Goal: Navigation & Orientation: Find specific page/section

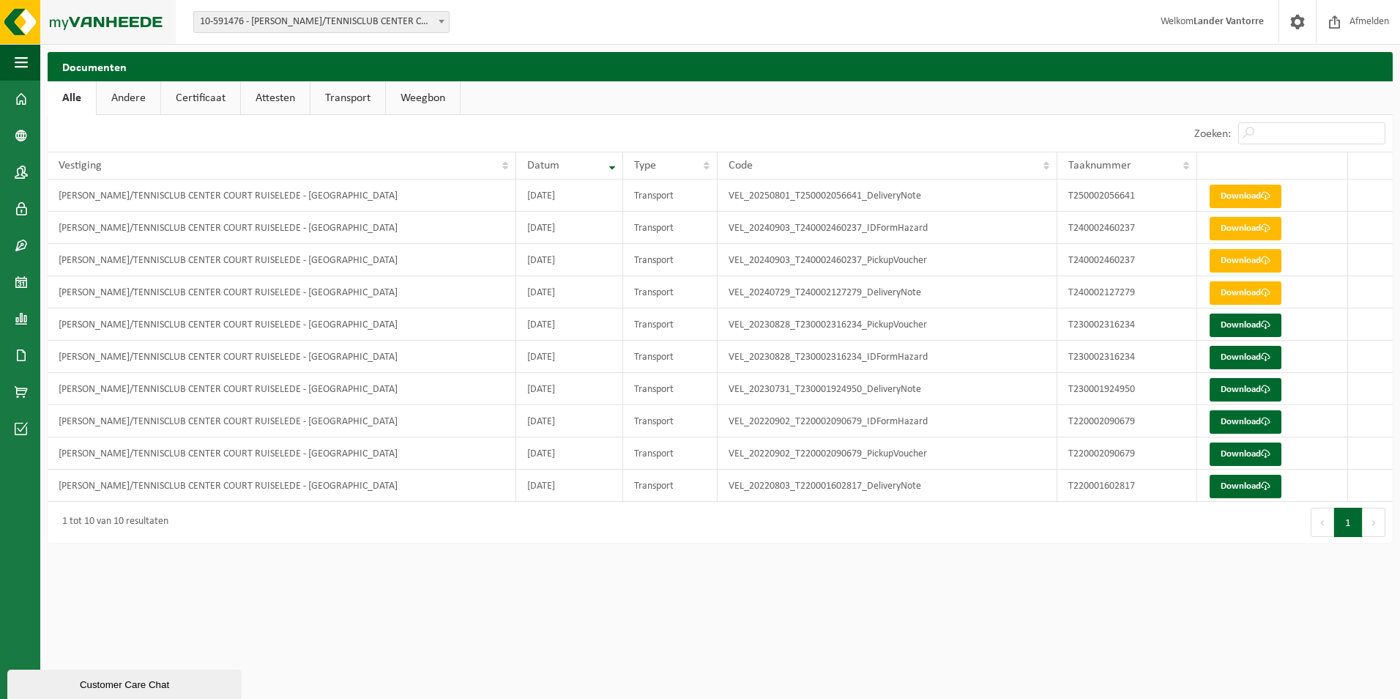
click at [29, 20] on img at bounding box center [88, 22] width 176 height 44
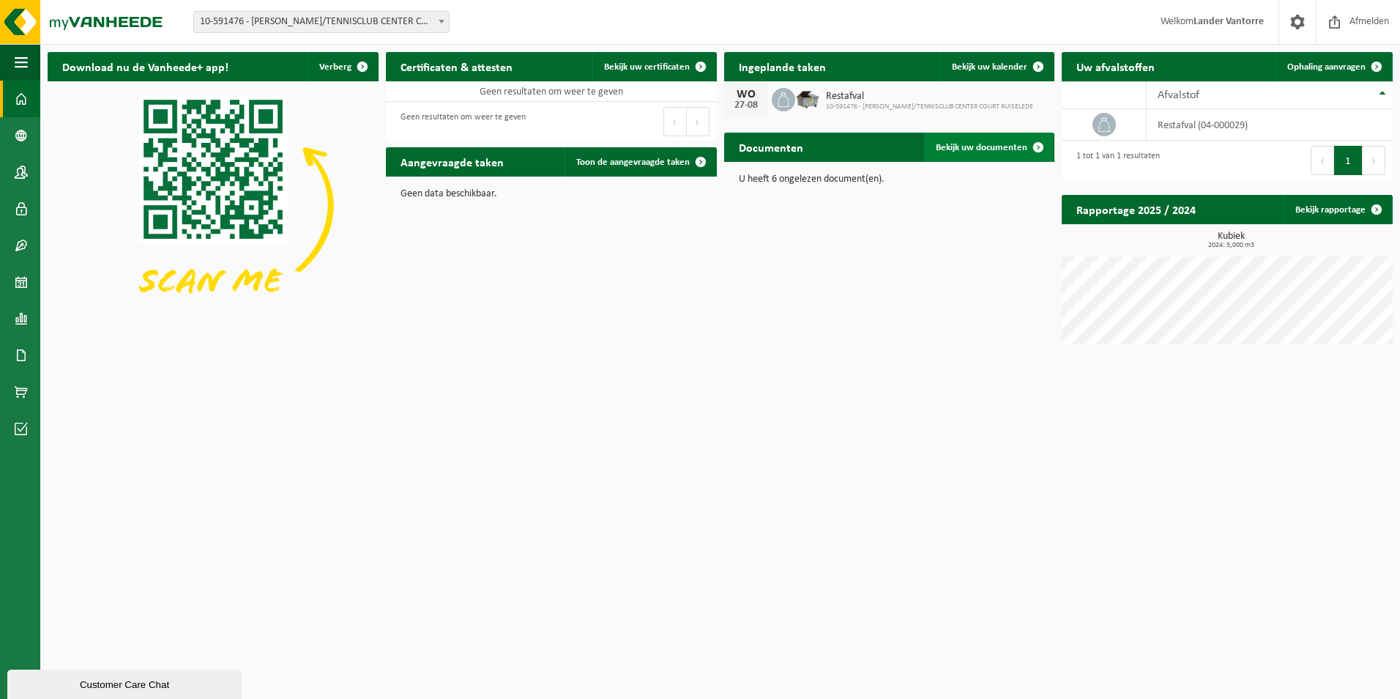
click at [961, 147] on span "Bekijk uw documenten" at bounding box center [982, 148] width 92 height 10
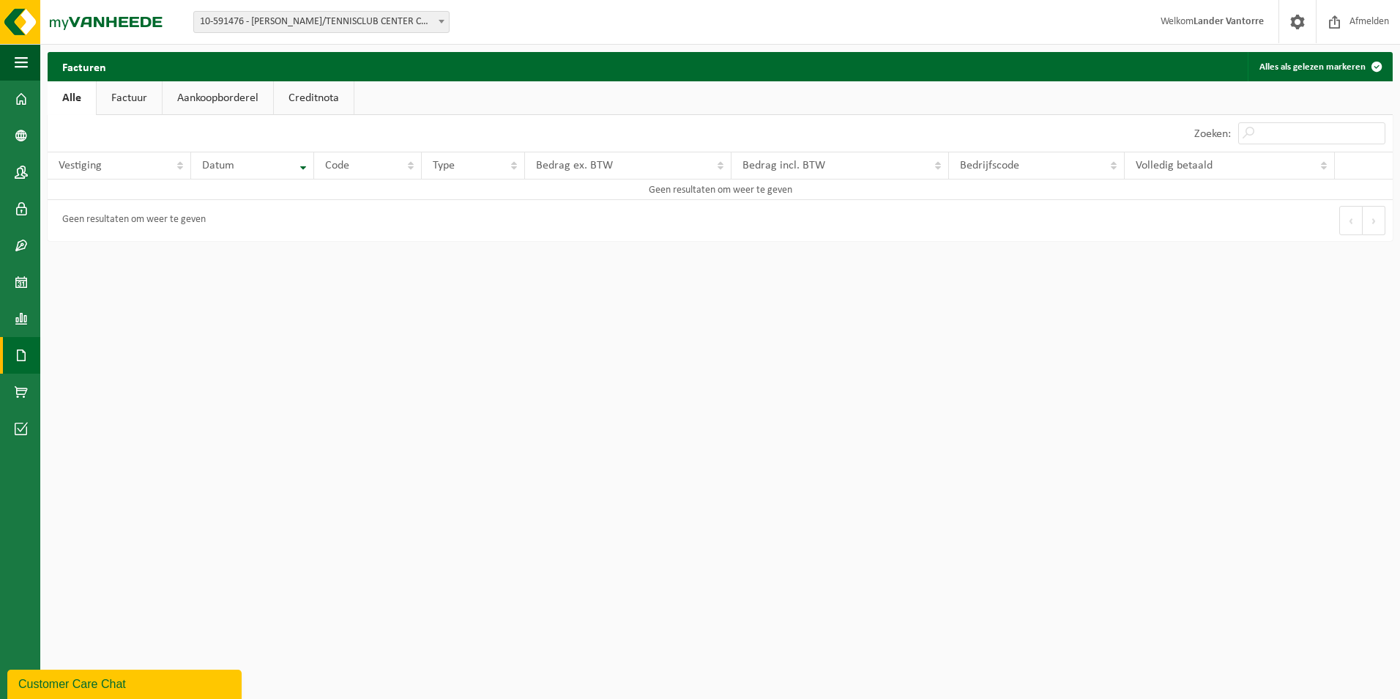
click at [125, 99] on link "Factuur" at bounding box center [129, 98] width 65 height 34
click at [195, 90] on link "Aankoopborderel" at bounding box center [219, 98] width 111 height 34
click at [302, 97] on link "Creditnota" at bounding box center [320, 98] width 80 height 34
click at [193, 97] on link "Aankoopborderel" at bounding box center [217, 98] width 111 height 34
click at [115, 102] on link "Factuur" at bounding box center [128, 98] width 65 height 34
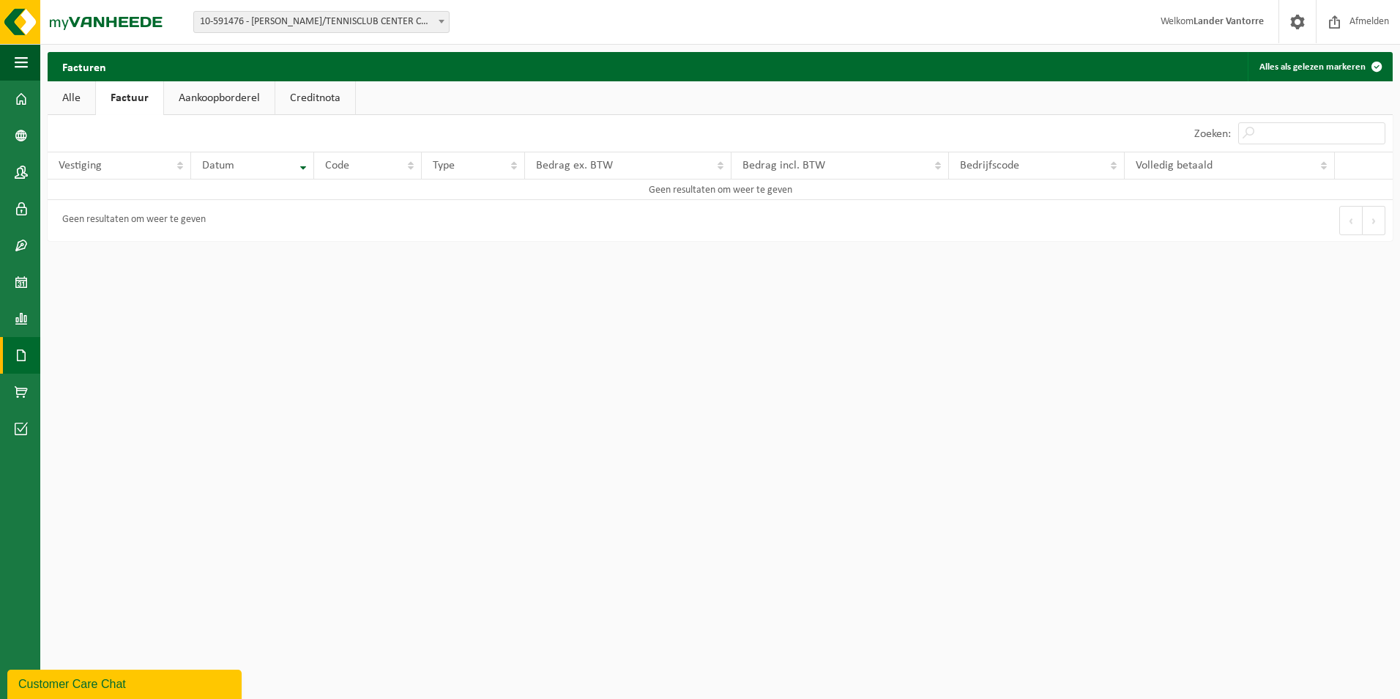
click at [67, 97] on link "Alle" at bounding box center [72, 98] width 48 height 34
click at [1340, 62] on button "Alles als gelezen markeren" at bounding box center [1320, 66] width 144 height 29
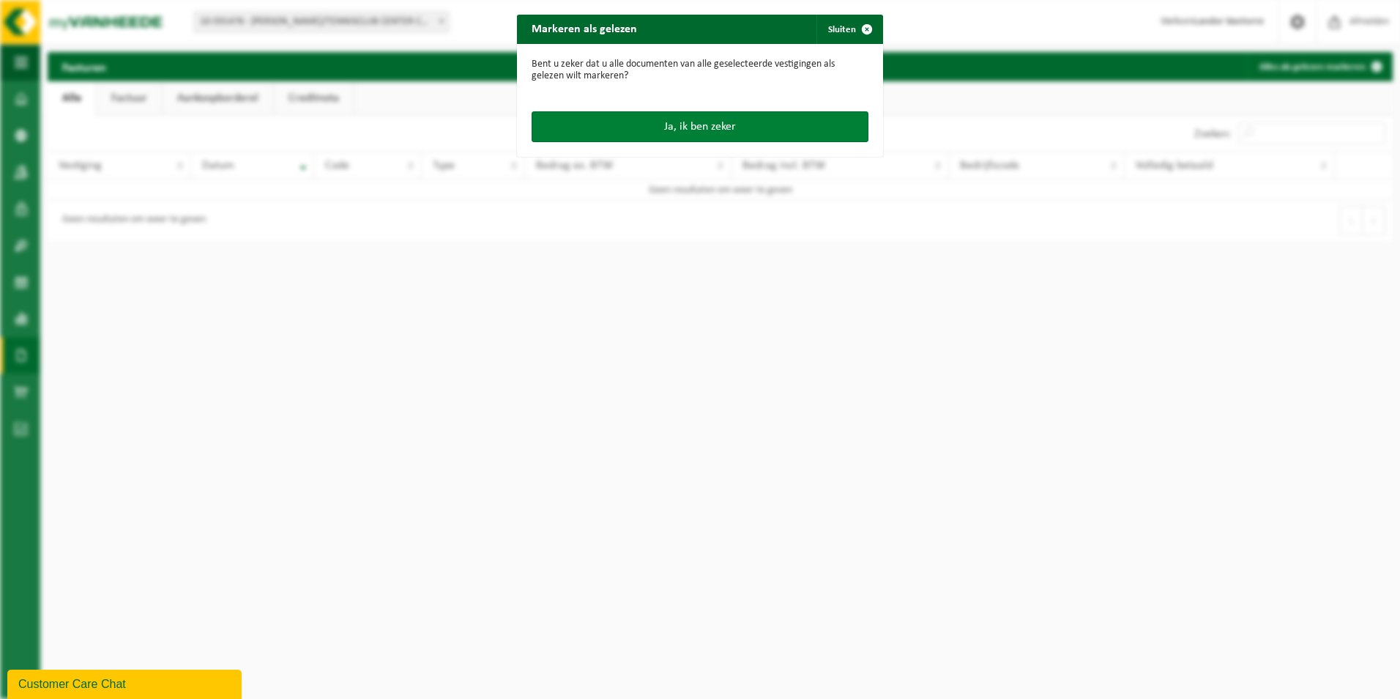
click at [683, 130] on button "Ja, ik ben zeker" at bounding box center [700, 126] width 337 height 31
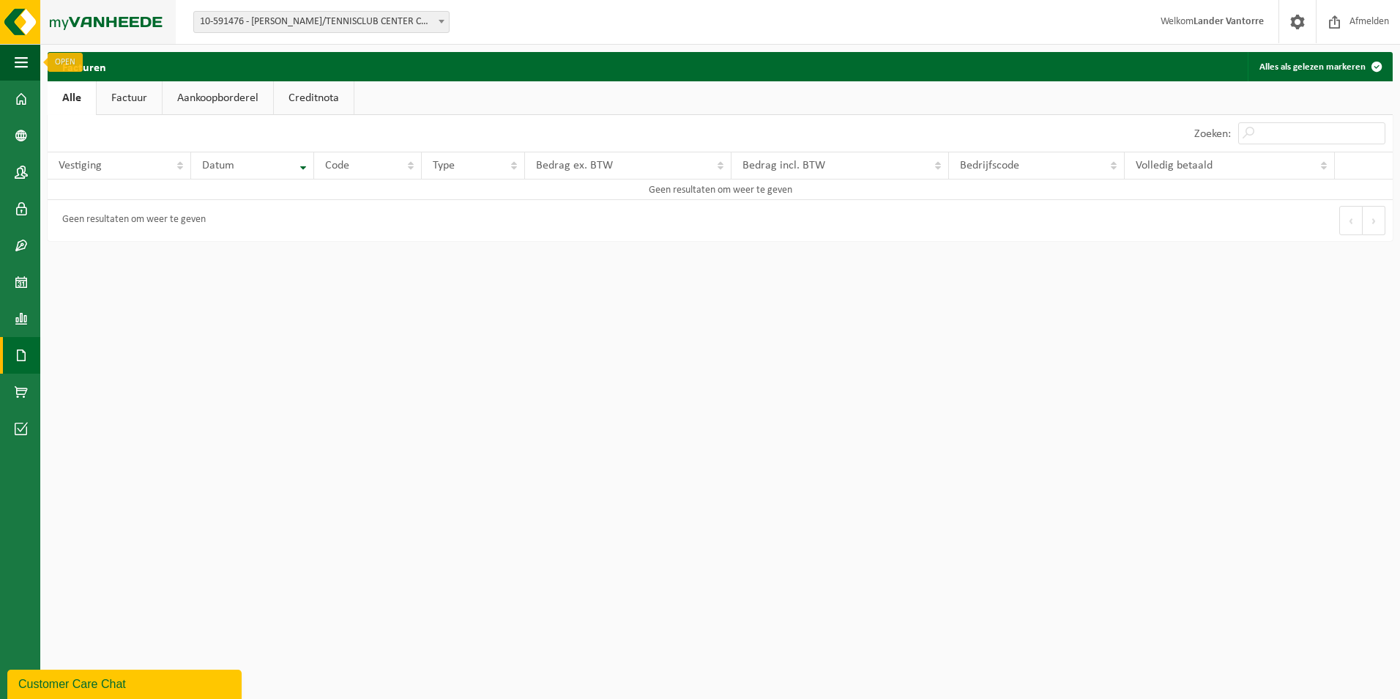
click at [17, 30] on img at bounding box center [88, 22] width 176 height 44
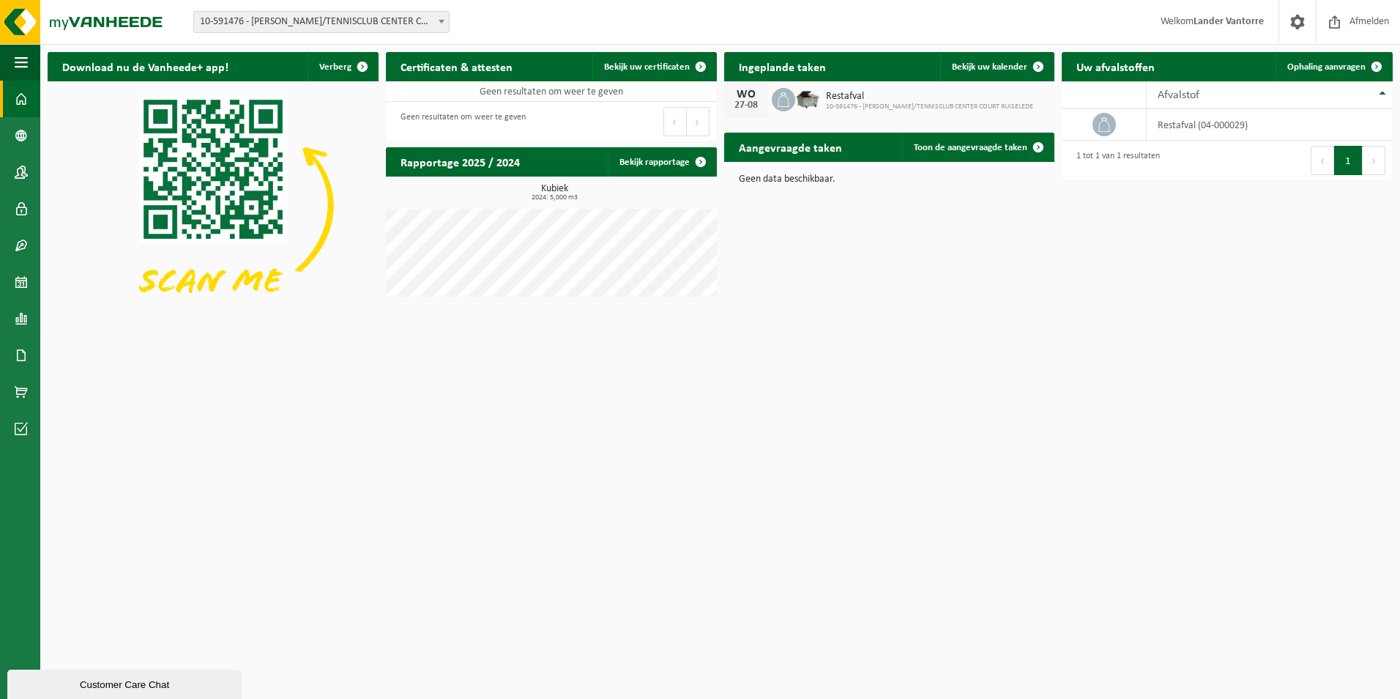
click at [20, 61] on span "button" at bounding box center [21, 62] width 13 height 37
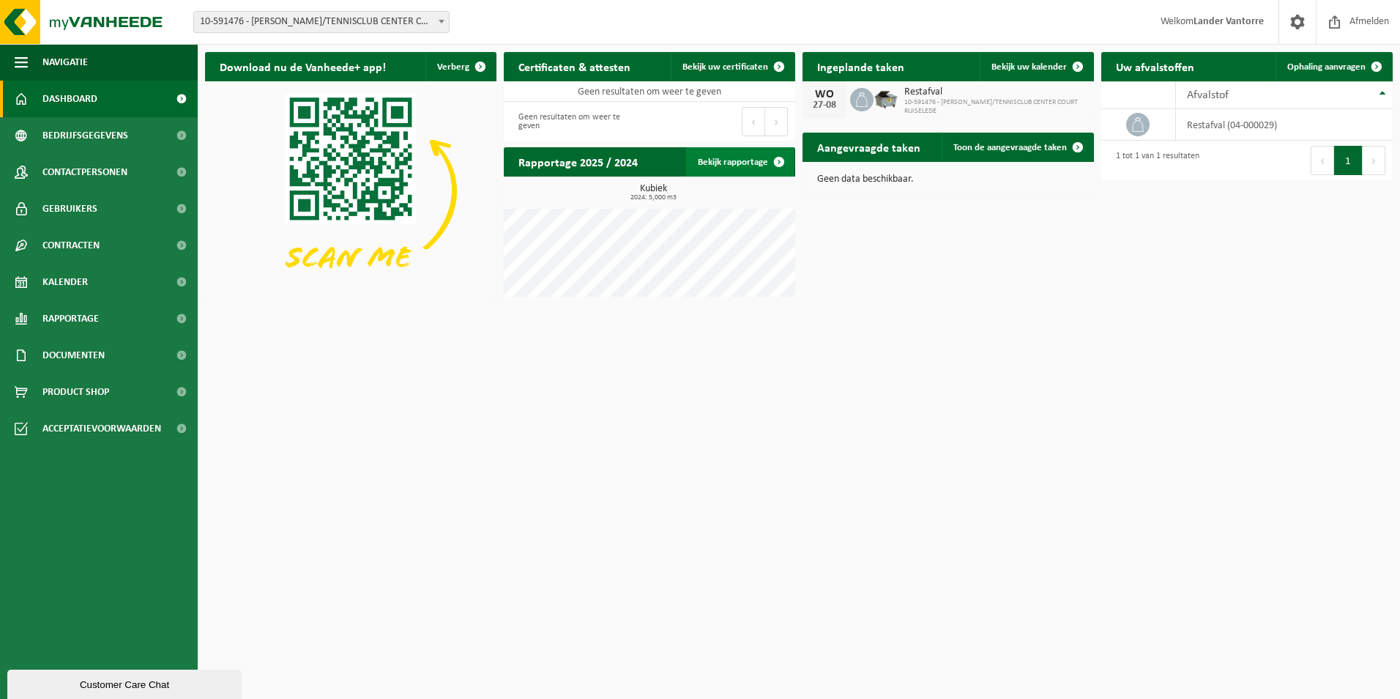
click at [772, 167] on span at bounding box center [778, 161] width 29 height 29
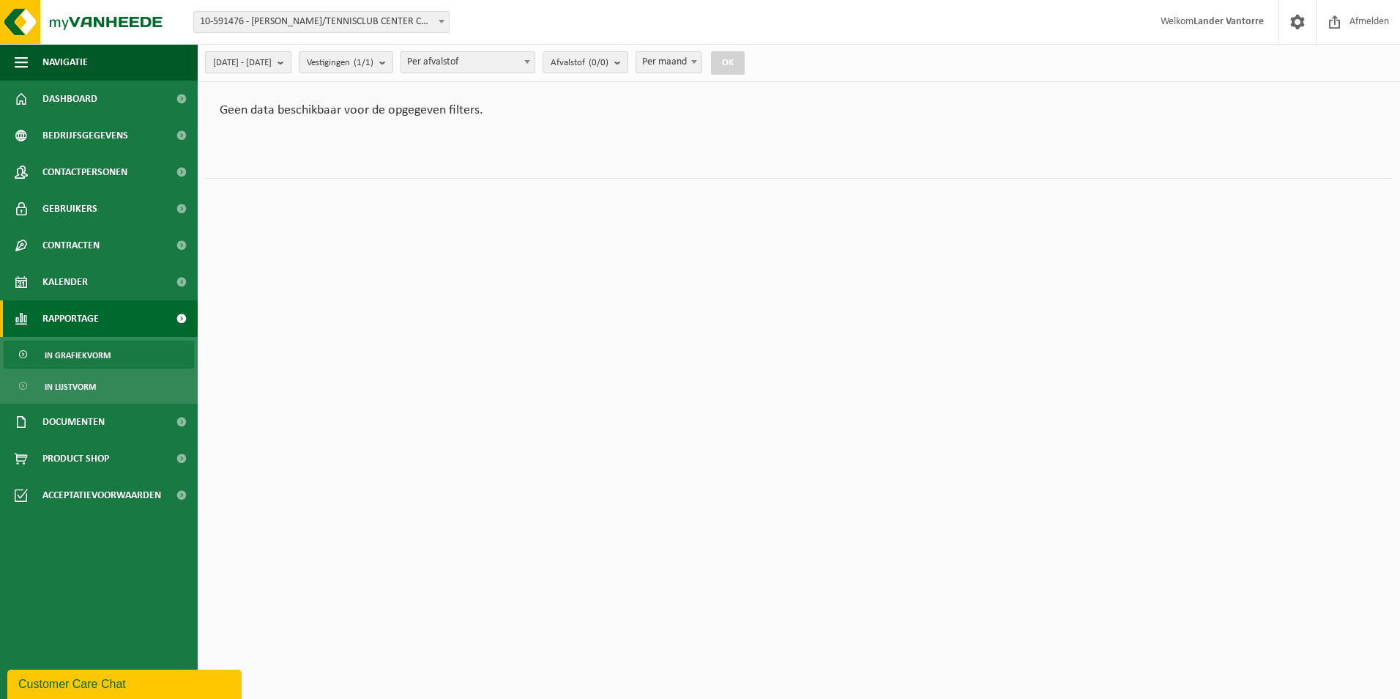
click at [272, 64] on span "2025-03-01 - 2025-08-25" at bounding box center [242, 63] width 59 height 22
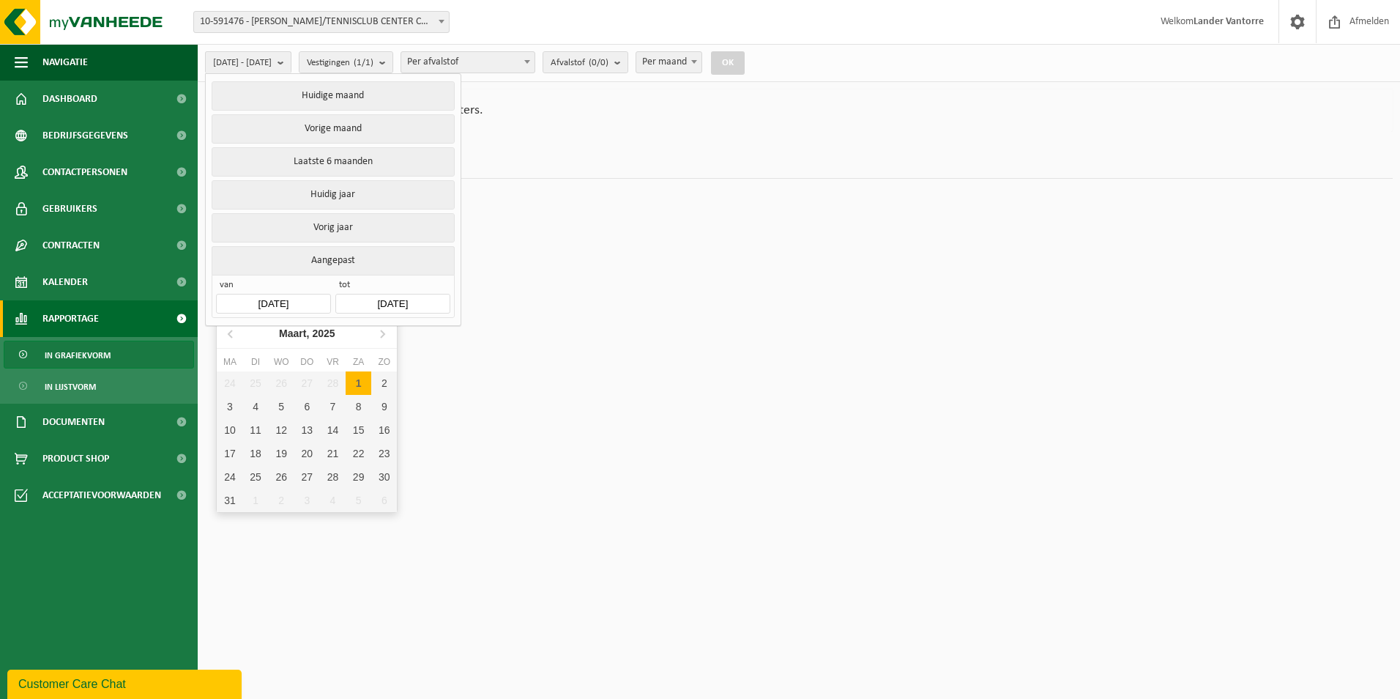
click at [268, 297] on input "2025-03-01" at bounding box center [273, 304] width 114 height 20
click at [230, 332] on icon at bounding box center [230, 333] width 4 height 7
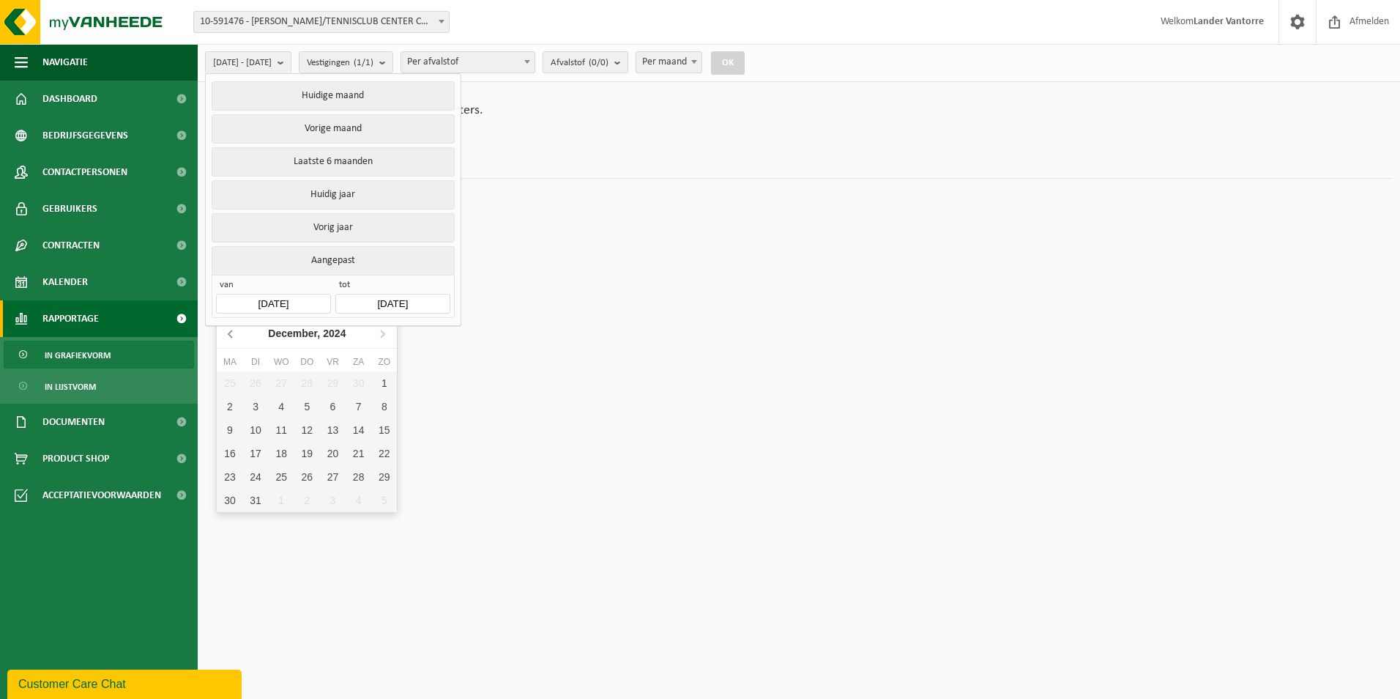
click at [230, 332] on icon at bounding box center [230, 333] width 4 height 7
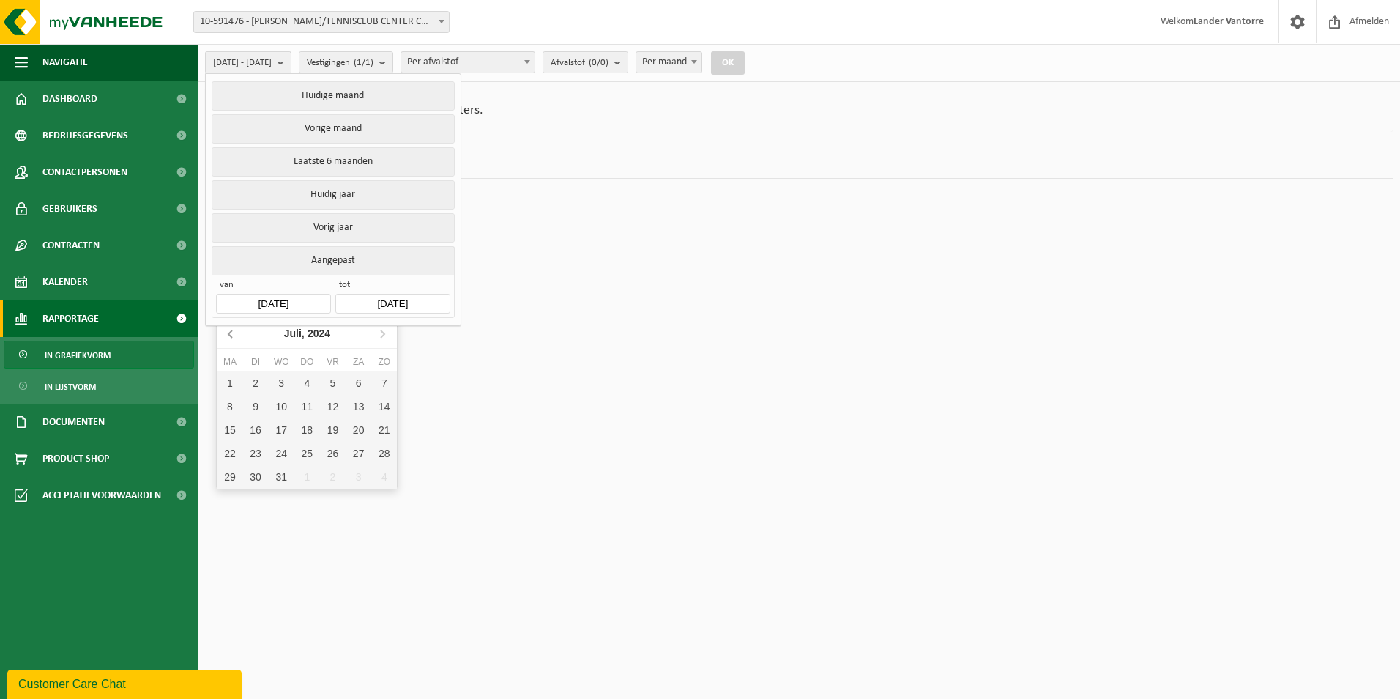
click at [230, 332] on icon at bounding box center [230, 333] width 4 height 7
click at [320, 403] on div "9" at bounding box center [333, 406] width 26 height 23
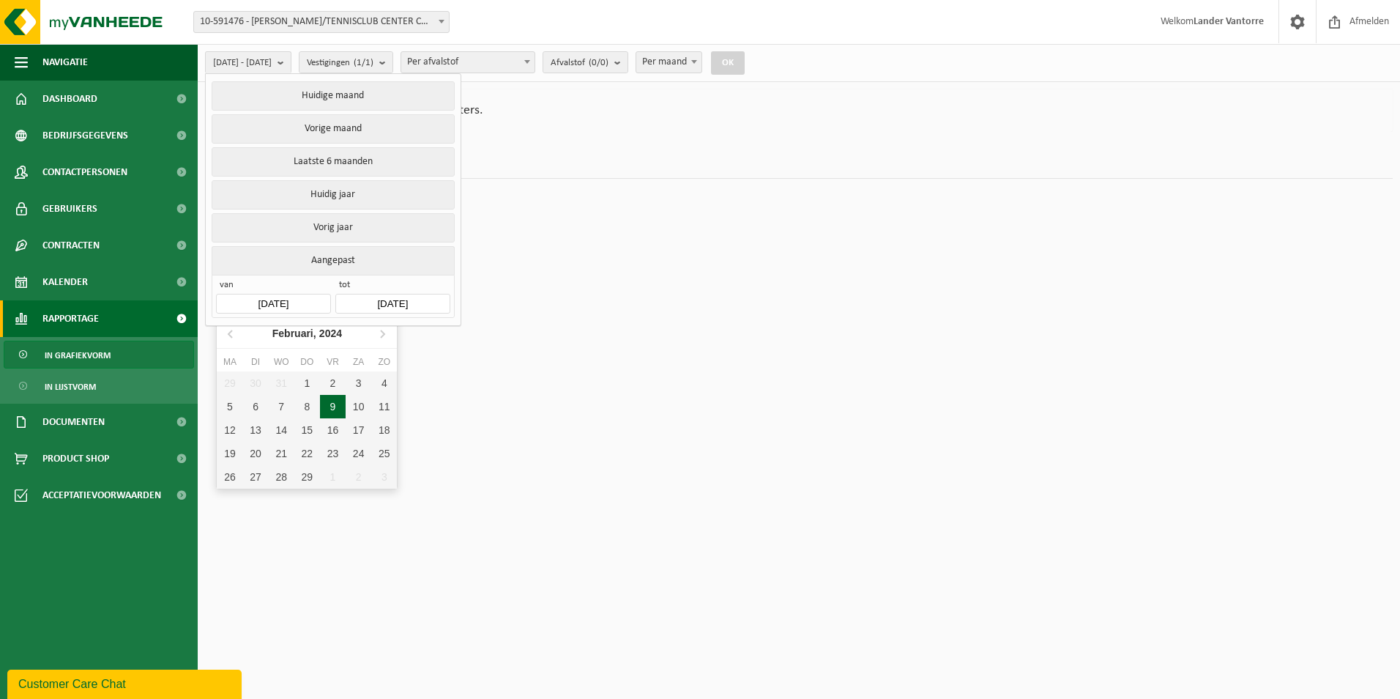
type input "2024-02-09"
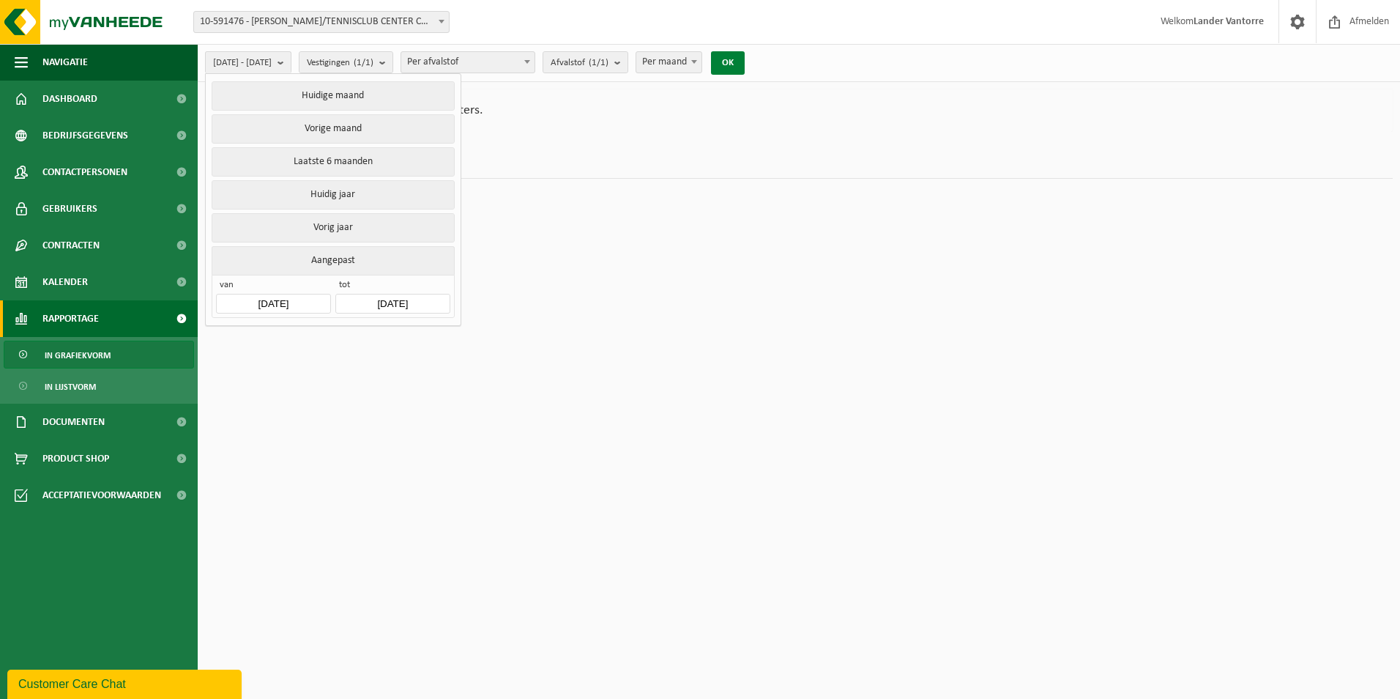
click at [745, 64] on button "OK" at bounding box center [728, 62] width 34 height 23
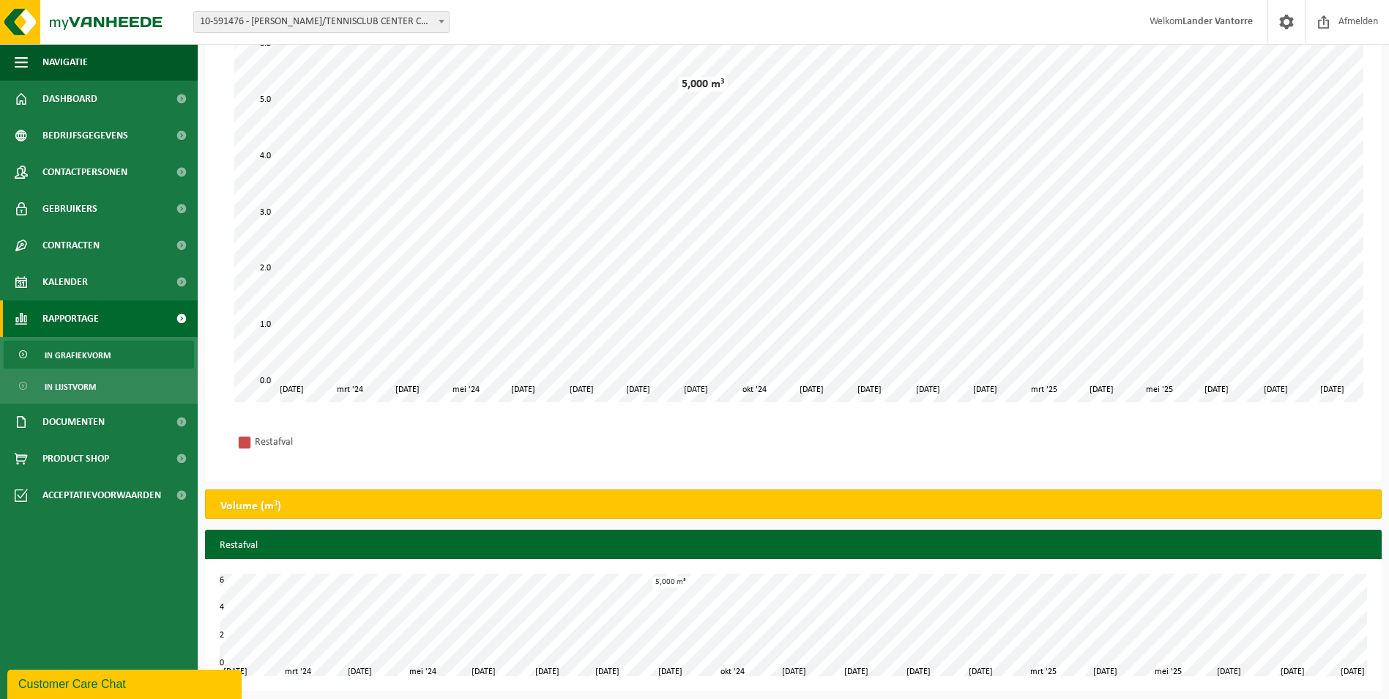
scroll to position [134, 0]
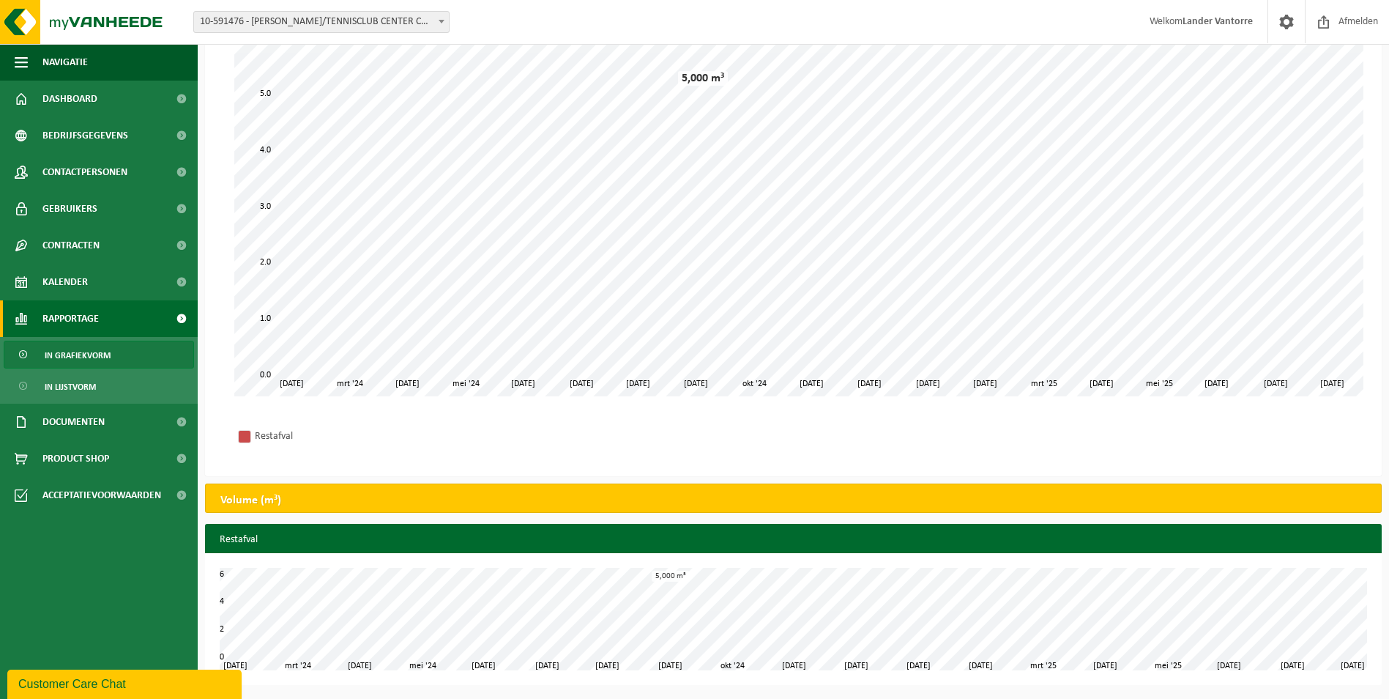
click at [303, 486] on div "Volume (m³)" at bounding box center [793, 497] width 1177 height 29
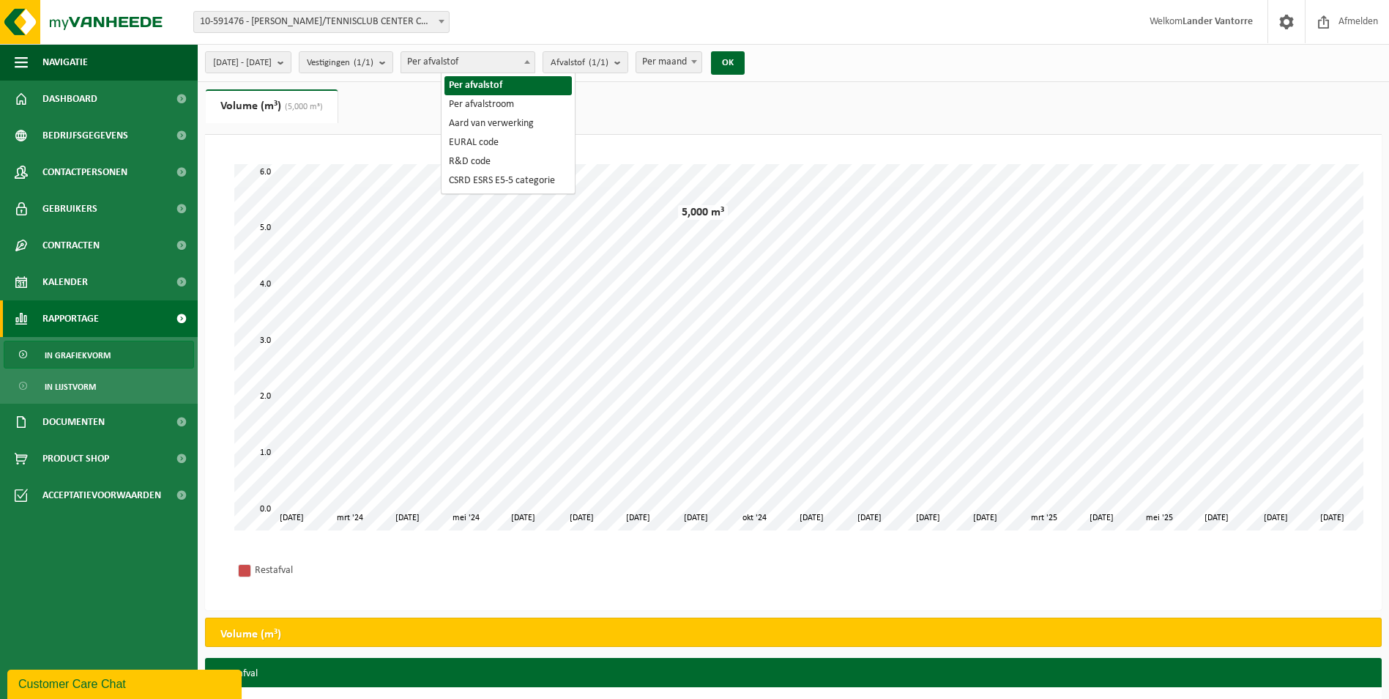
click at [516, 70] on span "Per afvalstof" at bounding box center [467, 62] width 133 height 21
select select "2"
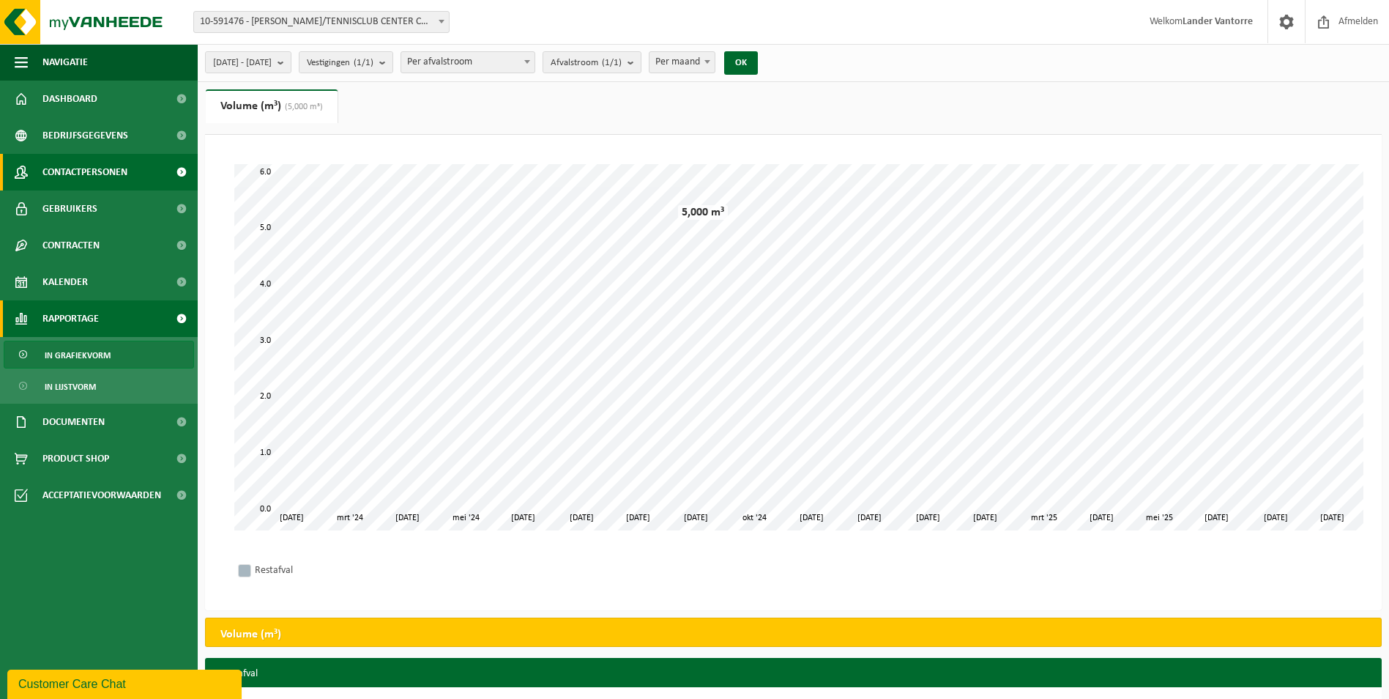
click at [81, 167] on span "Contactpersonen" at bounding box center [84, 172] width 85 height 37
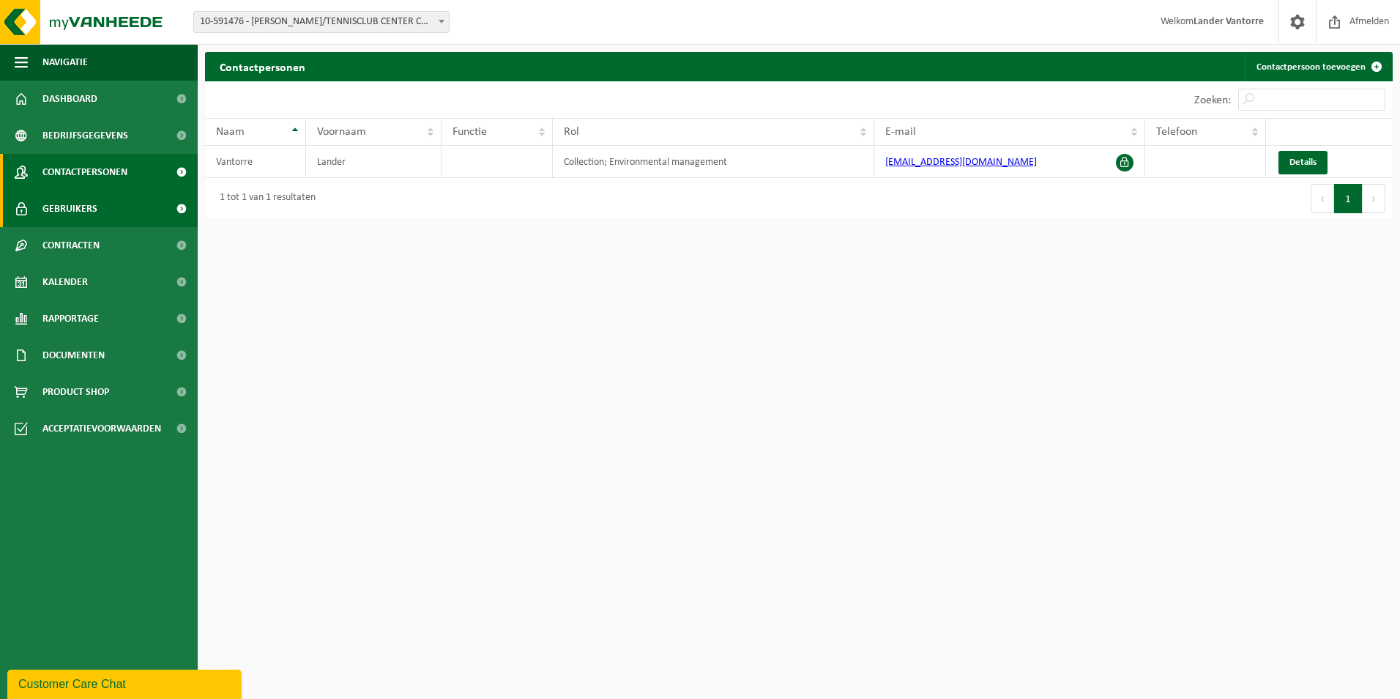
click at [121, 208] on link "Gebruikers" at bounding box center [99, 208] width 198 height 37
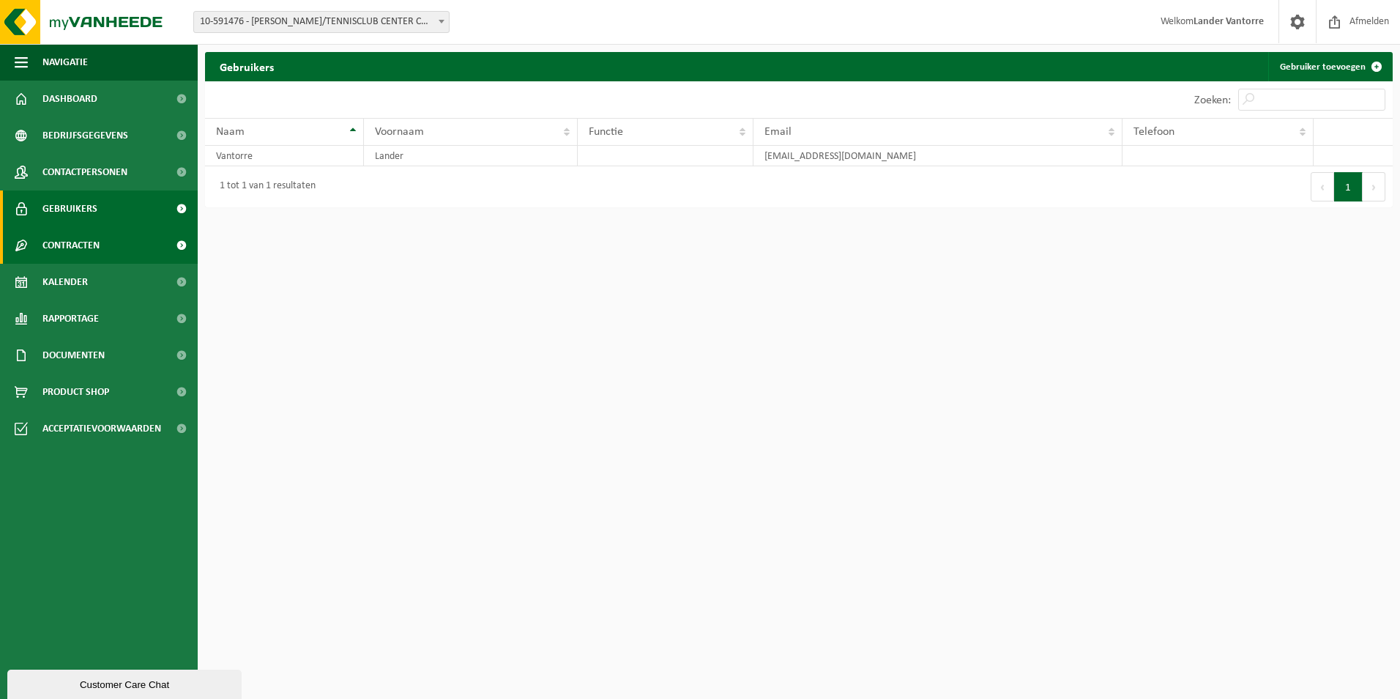
click at [106, 253] on link "Contracten" at bounding box center [99, 245] width 198 height 37
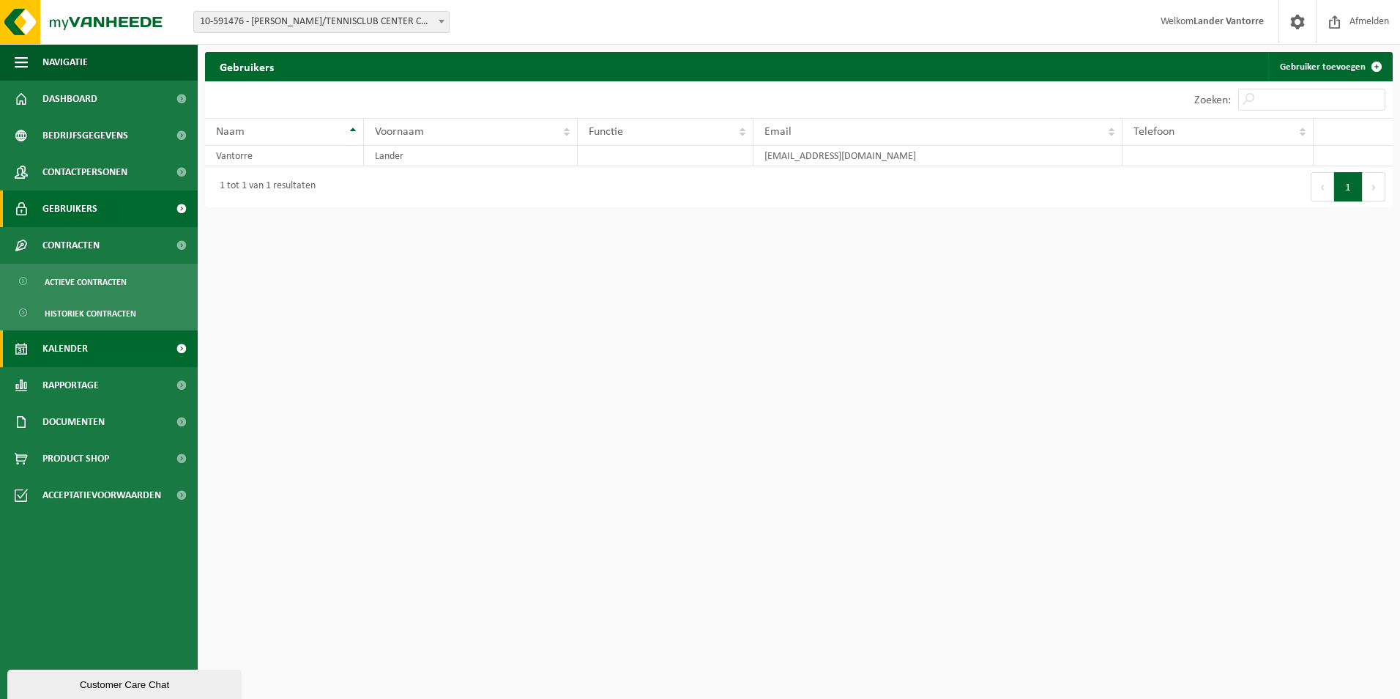
click at [84, 346] on span "Kalender" at bounding box center [64, 348] width 45 height 37
